Goal: Transaction & Acquisition: Purchase product/service

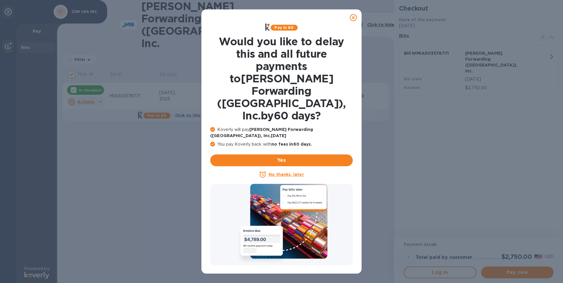
click at [351, 19] on icon at bounding box center [353, 17] width 7 height 7
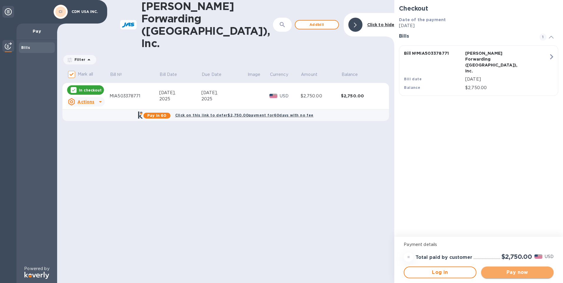
click at [514, 274] on span "Pay now" at bounding box center [517, 272] width 63 height 7
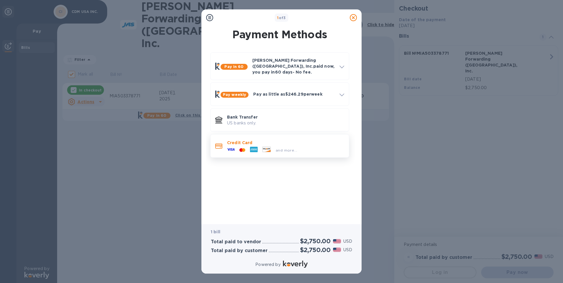
click at [248, 140] on p "Credit Card" at bounding box center [285, 143] width 117 height 6
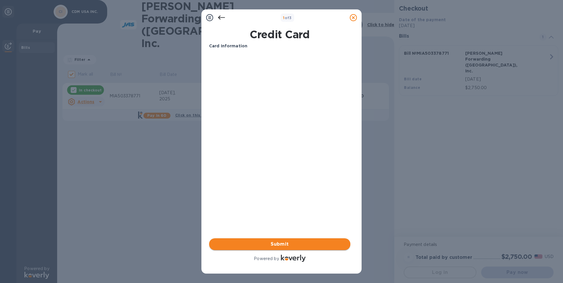
click at [247, 245] on span "Submit" at bounding box center [280, 244] width 132 height 7
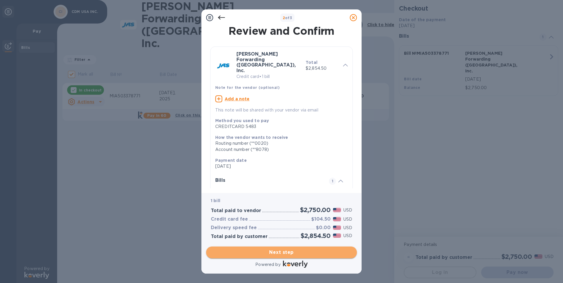
click at [271, 252] on span "Next step" at bounding box center [281, 252] width 141 height 7
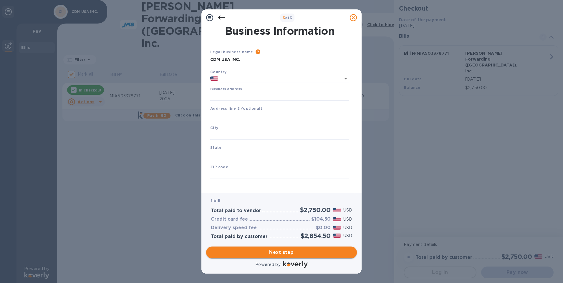
type input "[GEOGRAPHIC_DATA]"
click at [226, 95] on input "Business address" at bounding box center [279, 96] width 139 height 9
type input "[STREET_ADDRESS]"
type input "[GEOGRAPHIC_DATA]"
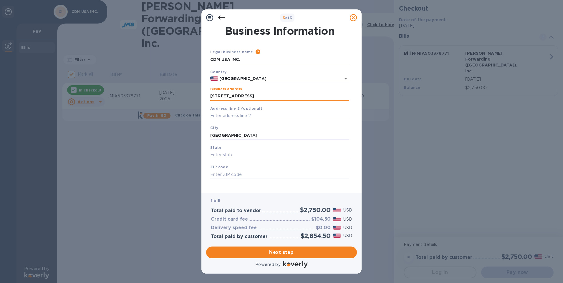
type input "[US_STATE]"
type input "33183"
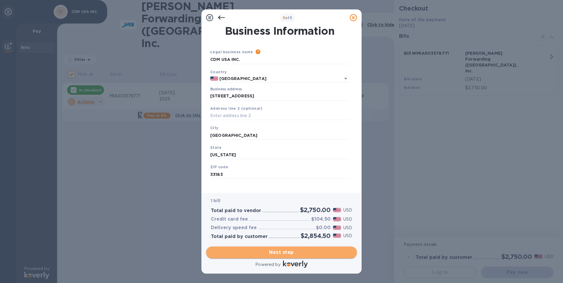
click at [283, 251] on span "Next step" at bounding box center [281, 252] width 141 height 7
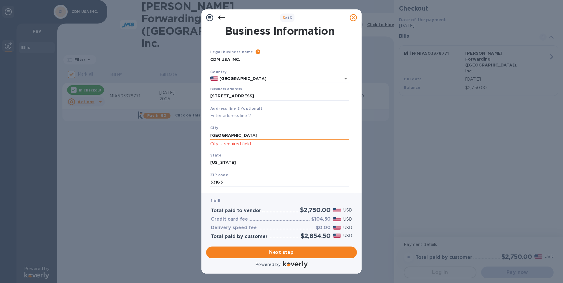
click at [235, 137] on input "[GEOGRAPHIC_DATA]" at bounding box center [279, 135] width 139 height 9
drag, startPoint x: 242, startPoint y: 59, endPoint x: 195, endPoint y: 59, distance: 47.1
click at [195, 59] on div "3 of 3 Business Information Legal business name Please provide the legal name t…" at bounding box center [281, 141] width 563 height 283
click at [238, 137] on input "[GEOGRAPHIC_DATA]" at bounding box center [279, 135] width 139 height 9
drag, startPoint x: 238, startPoint y: 137, endPoint x: 196, endPoint y: 134, distance: 42.5
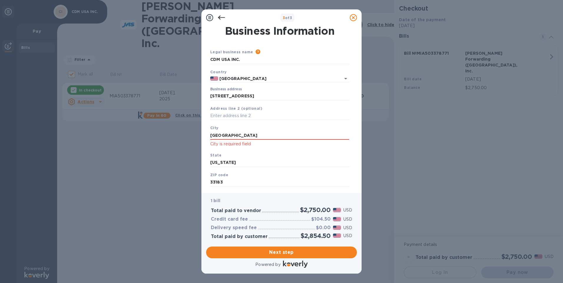
click at [196, 134] on div "3 of 3 Business Information Legal business name Please provide the legal name t…" at bounding box center [281, 141] width 563 height 283
type input "[MEDICAL_DATA]"
drag, startPoint x: 224, startPoint y: 136, endPoint x: 208, endPoint y: 131, distance: 16.0
click at [208, 131] on div "City [MEDICAL_DATA][GEOGRAPHIC_DATA] is required field" at bounding box center [280, 136] width 144 height 27
click at [259, 97] on input "[STREET_ADDRESS]" at bounding box center [279, 96] width 139 height 9
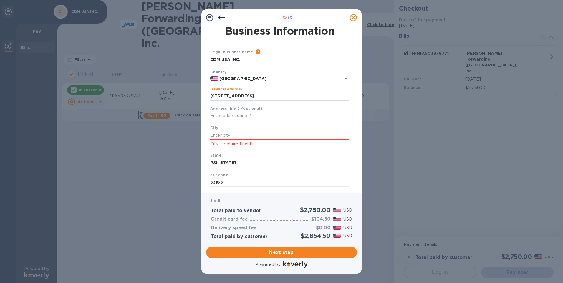
drag, startPoint x: 255, startPoint y: 95, endPoint x: 207, endPoint y: 94, distance: 48.0
click at [207, 94] on div "Business Information Legal business name Please provide the legal name that app…" at bounding box center [281, 107] width 151 height 163
drag, startPoint x: 218, startPoint y: 18, endPoint x: 221, endPoint y: 19, distance: 4.0
click at [218, 17] on icon at bounding box center [221, 17] width 7 height 7
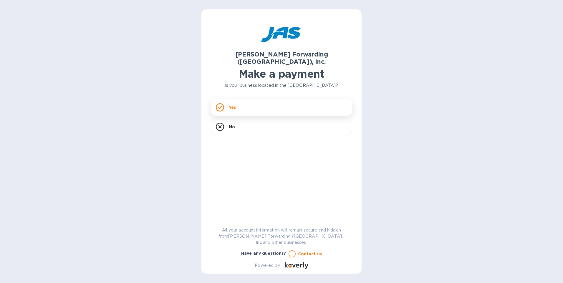
click at [253, 104] on div "Yes" at bounding box center [281, 107] width 141 height 16
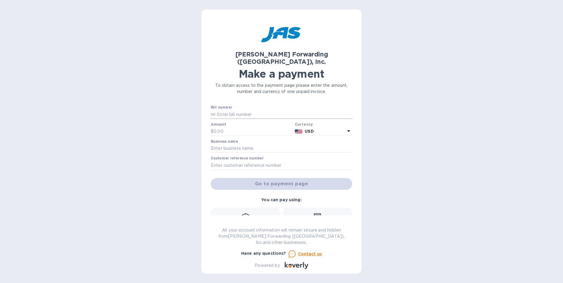
click at [249, 110] on input "text" at bounding box center [284, 114] width 137 height 9
type input "MIA503378771"
type input "1,800"
type input "CDM USA INC."
type input "CDMUSAPDQ"
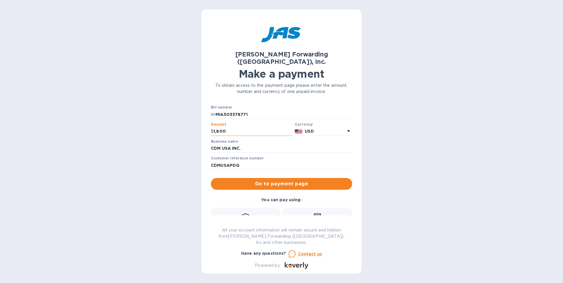
click at [237, 127] on input "1,800" at bounding box center [252, 131] width 79 height 9
drag, startPoint x: 226, startPoint y: 125, endPoint x: 211, endPoint y: 126, distance: 15.7
click at [211, 127] on div "$ 1,800" at bounding box center [252, 131] width 82 height 9
type input "2,000"
click at [233, 213] on div "Bank transfer (for US banks) Free" at bounding box center [245, 224] width 63 height 22
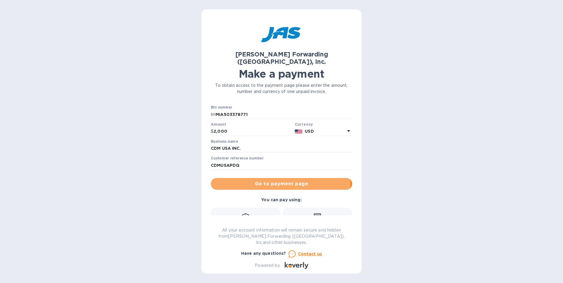
drag, startPoint x: 235, startPoint y: 177, endPoint x: 229, endPoint y: 191, distance: 15.4
click at [233, 181] on span "Go to payment page" at bounding box center [282, 184] width 132 height 7
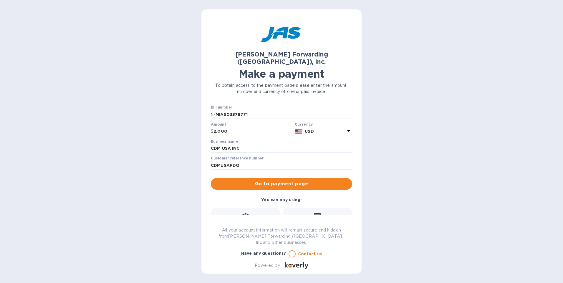
click at [231, 213] on div "Bank transfer (for US banks) Free" at bounding box center [245, 224] width 63 height 22
